Goal: Transaction & Acquisition: Purchase product/service

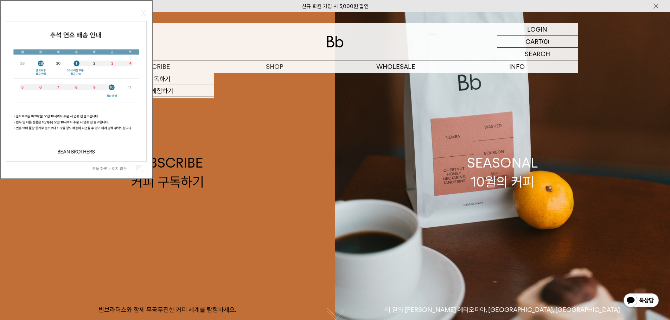
click at [116, 167] on label "오늘 하루 보이지 않음" at bounding box center [113, 168] width 43 height 5
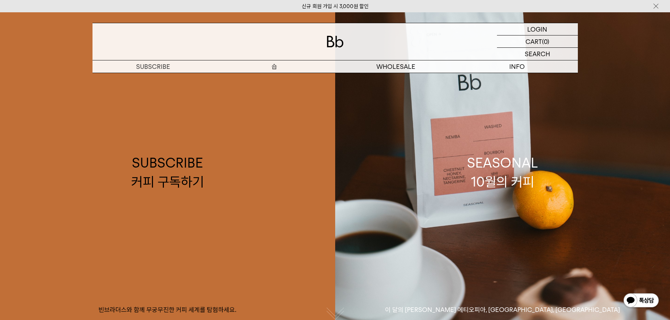
click at [281, 66] on p "숍" at bounding box center [274, 66] width 121 height 12
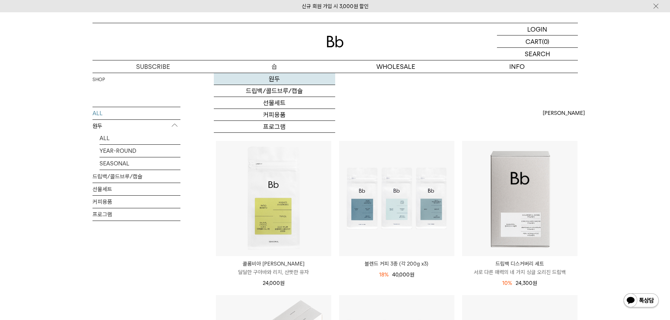
click at [274, 81] on link "원두" at bounding box center [274, 79] width 121 height 12
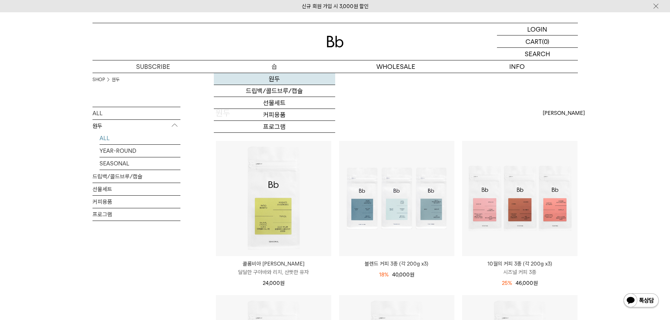
click at [272, 79] on link "원두" at bounding box center [274, 79] width 121 height 12
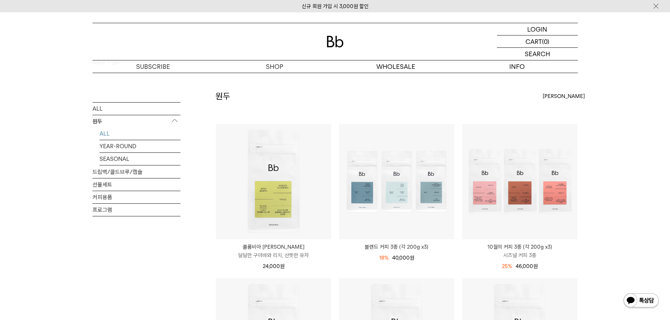
scroll to position [35, 0]
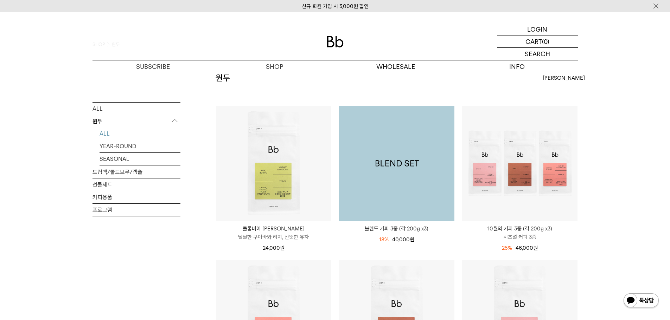
click at [375, 153] on img at bounding box center [396, 163] width 115 height 115
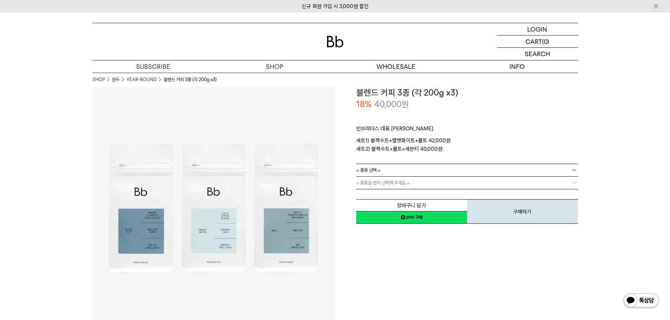
drag, startPoint x: 321, startPoint y: 155, endPoint x: 328, endPoint y: 156, distance: 6.4
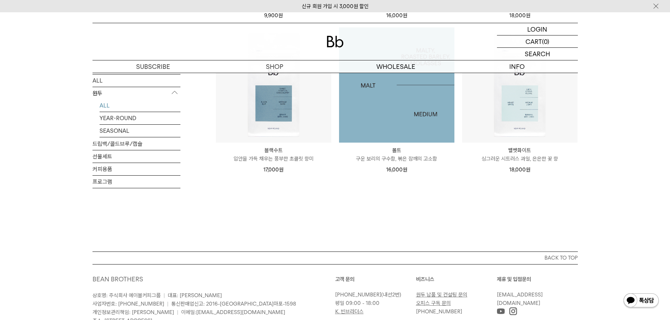
scroll to position [585, 0]
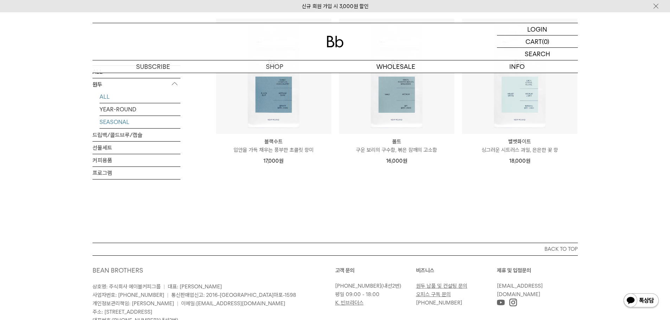
click at [115, 121] on link "SEASONAL" at bounding box center [139, 122] width 81 height 12
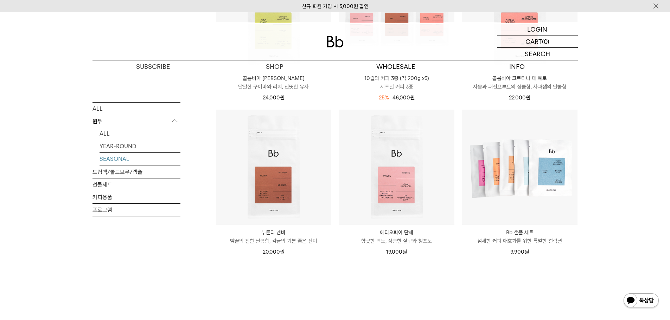
scroll to position [141, 0]
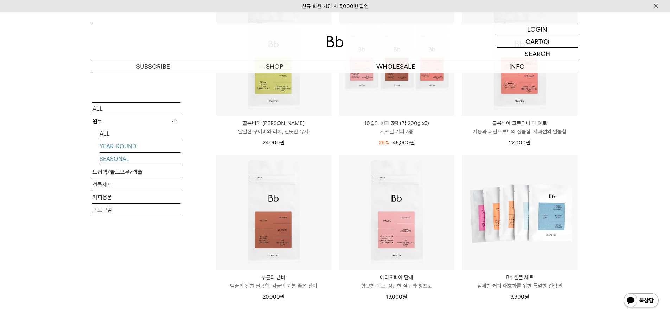
click at [118, 144] on link "YEAR-ROUND" at bounding box center [139, 146] width 81 height 12
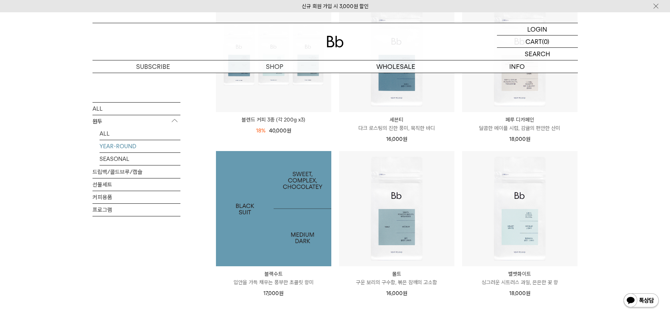
scroll to position [141, 0]
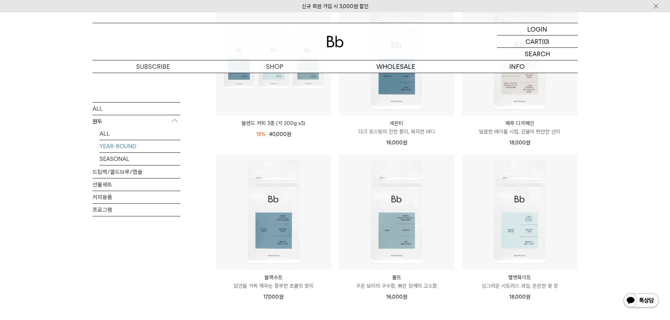
click at [205, 139] on div "ALL 원두 ALL YEAR-ROUND SEASONAL 드립백/콜드브루/캡슐 선물세트 커피용품 프로그램 YEAR-ROUND 상품 6 개" at bounding box center [334, 172] width 485 height 413
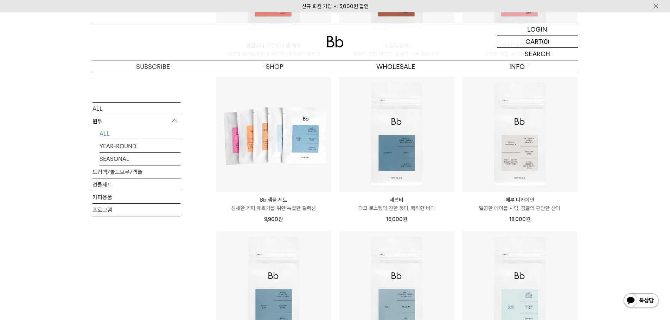
scroll to position [387, 0]
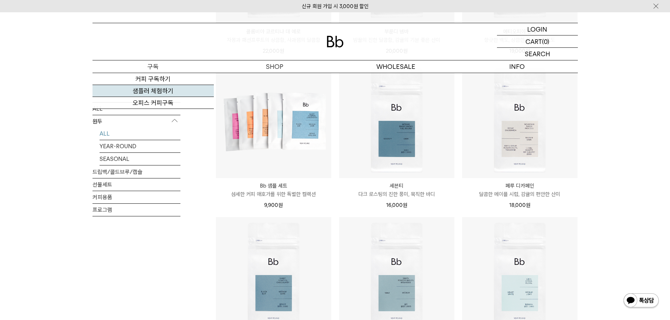
click at [152, 88] on link "샘플러 체험하기" at bounding box center [152, 91] width 121 height 12
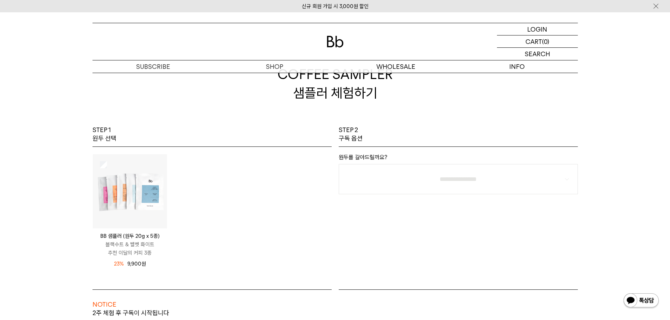
scroll to position [35, 0]
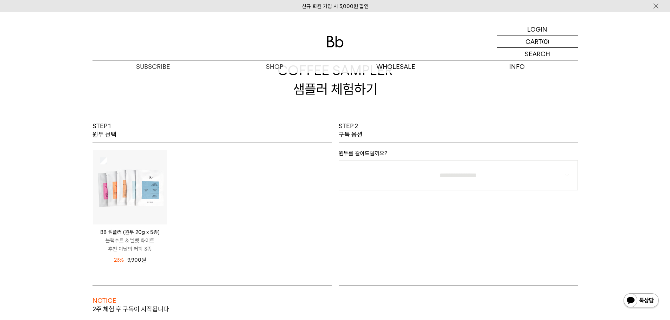
click at [123, 173] on img at bounding box center [130, 187] width 74 height 74
click at [139, 173] on img at bounding box center [130, 187] width 74 height 74
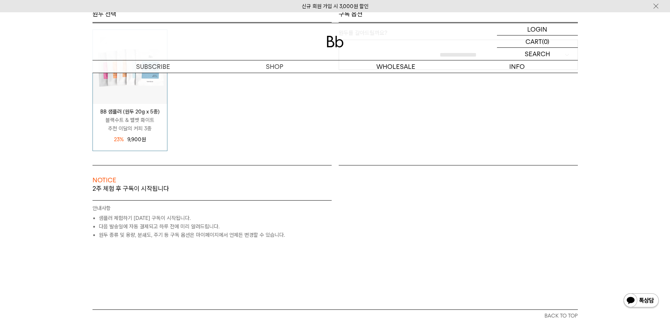
scroll to position [176, 0]
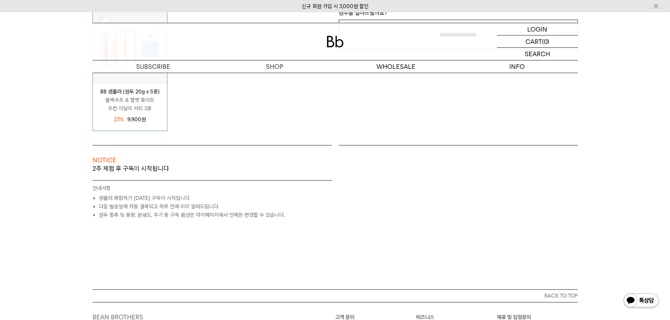
drag, startPoint x: 162, startPoint y: 146, endPoint x: 157, endPoint y: 146, distance: 5.6
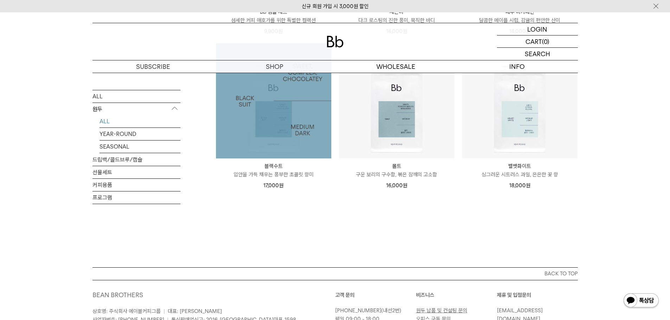
scroll to position [562, 0]
